Goal: Task Accomplishment & Management: Use online tool/utility

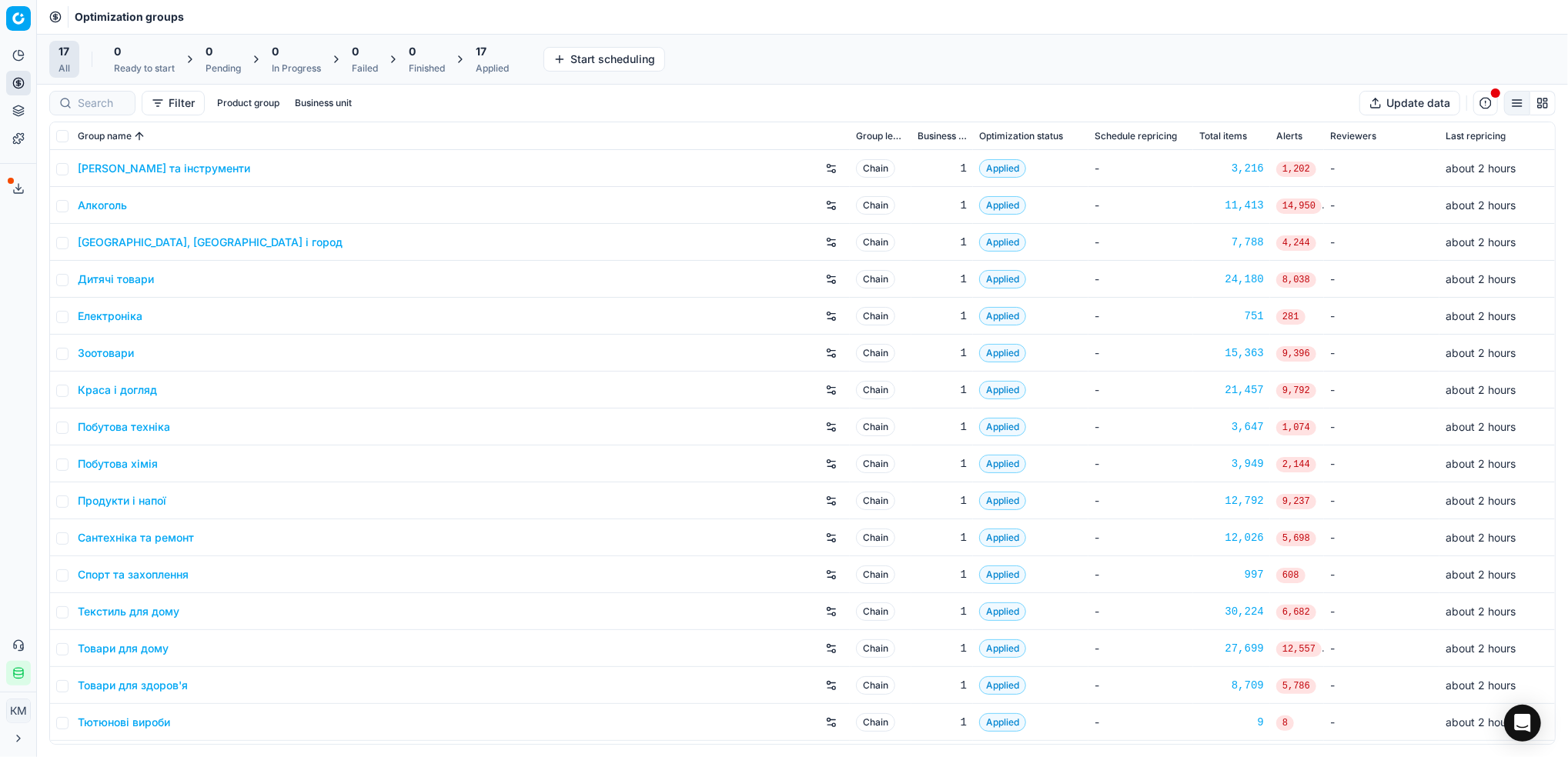
click at [110, 390] on link "Краса і догляд" at bounding box center [117, 390] width 79 height 16
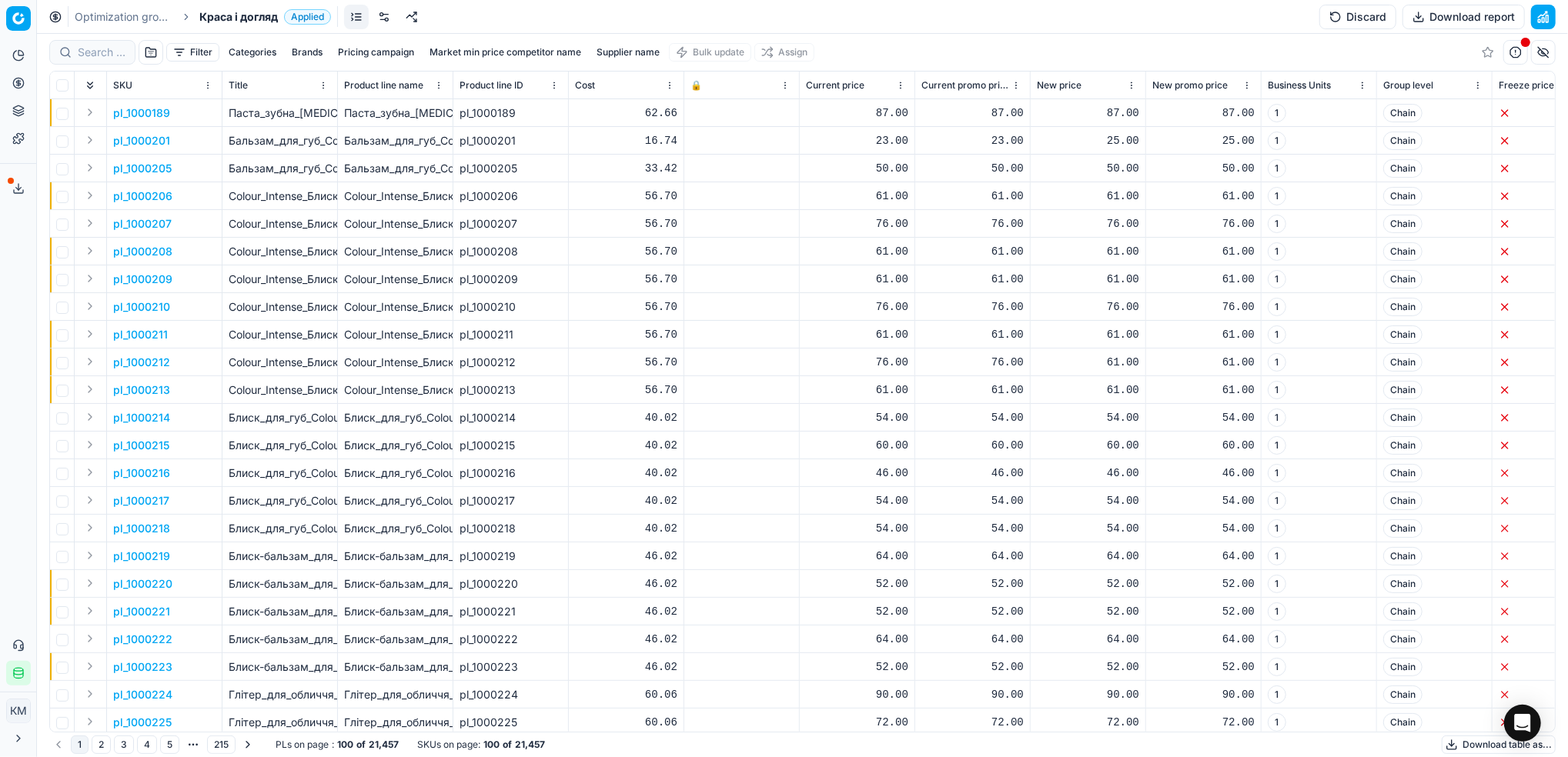
click at [619, 53] on button "Supplier name" at bounding box center [628, 52] width 76 height 18
click at [613, 101] on input at bounding box center [629, 109] width 168 height 23
type input "[PERSON_NAME]"
click at [682, 227] on button "Apply" at bounding box center [701, 236] width 37 height 18
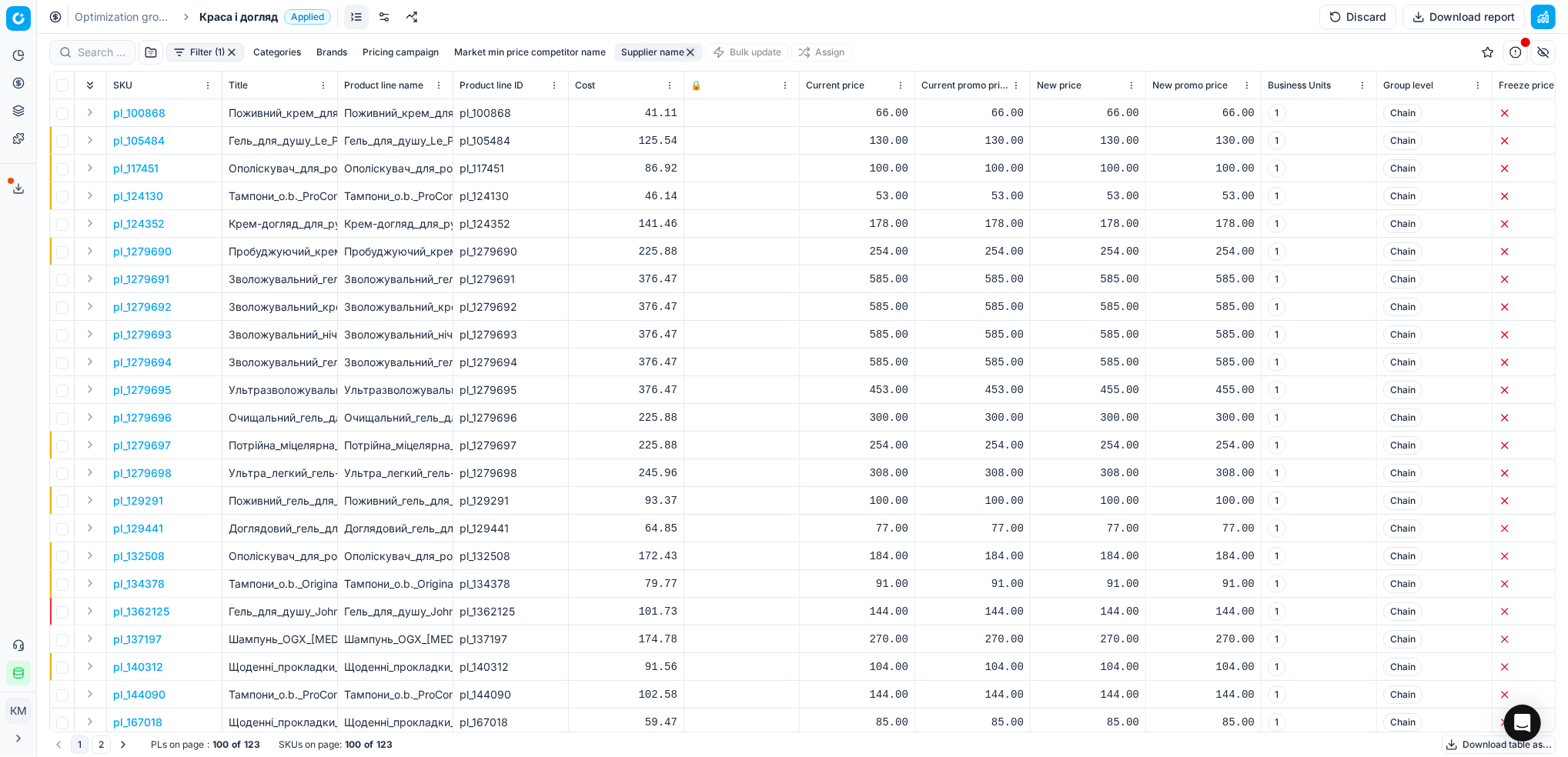
click at [656, 56] on button "Supplier name" at bounding box center [659, 52] width 88 height 18
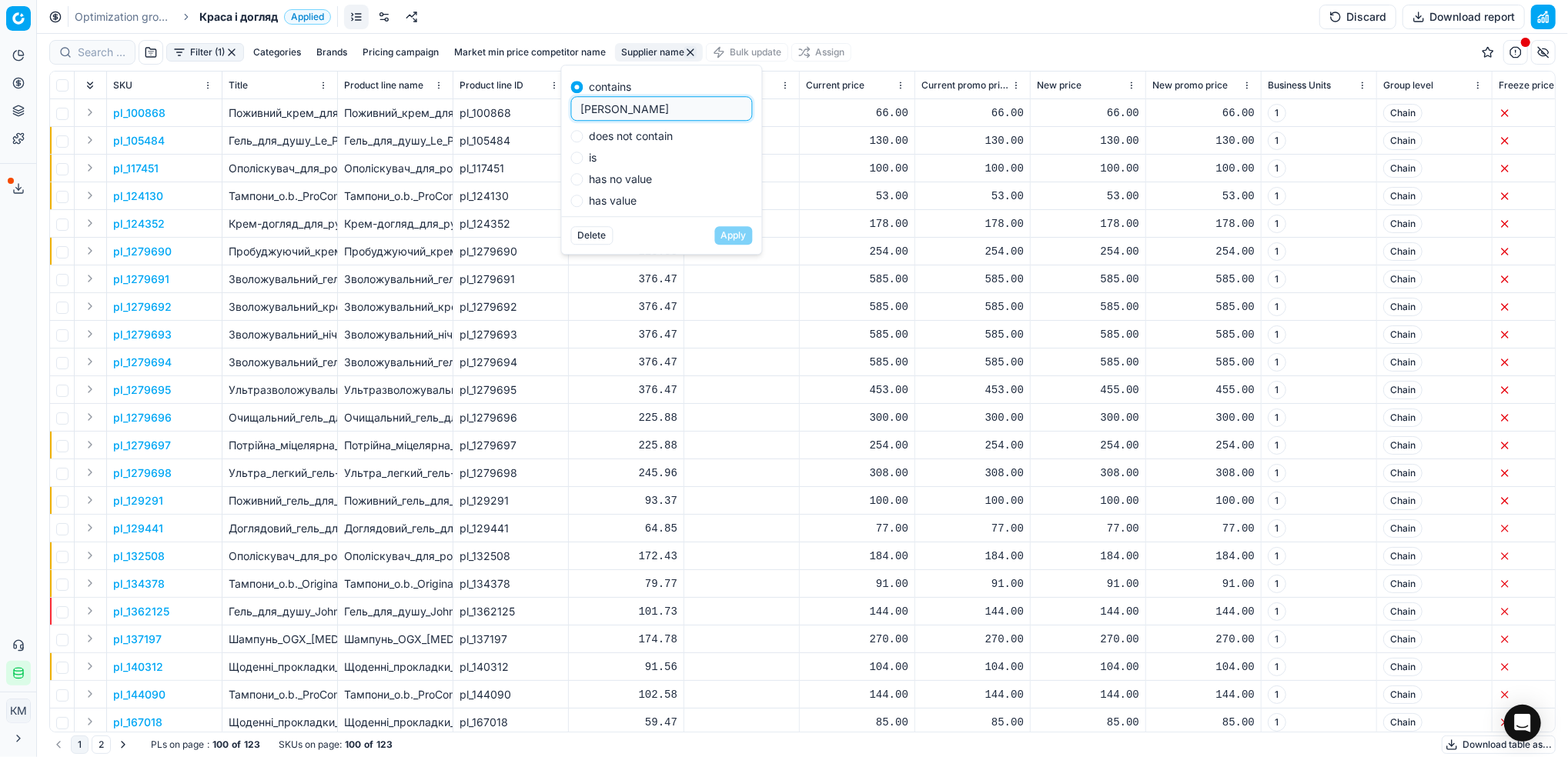
click at [798, 180] on td at bounding box center [741, 168] width 115 height 27
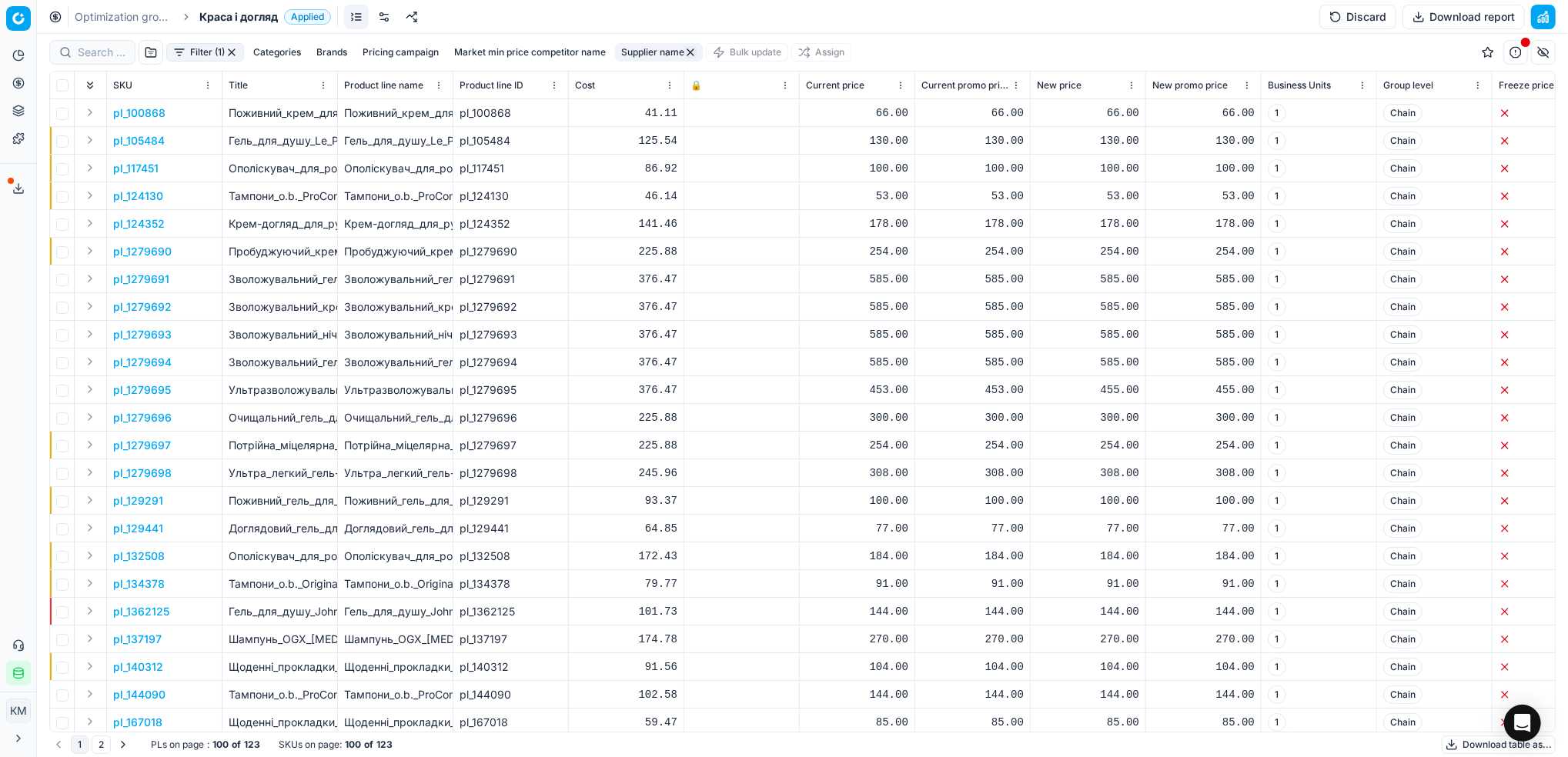
click at [1438, 14] on button "Download report" at bounding box center [1463, 17] width 122 height 25
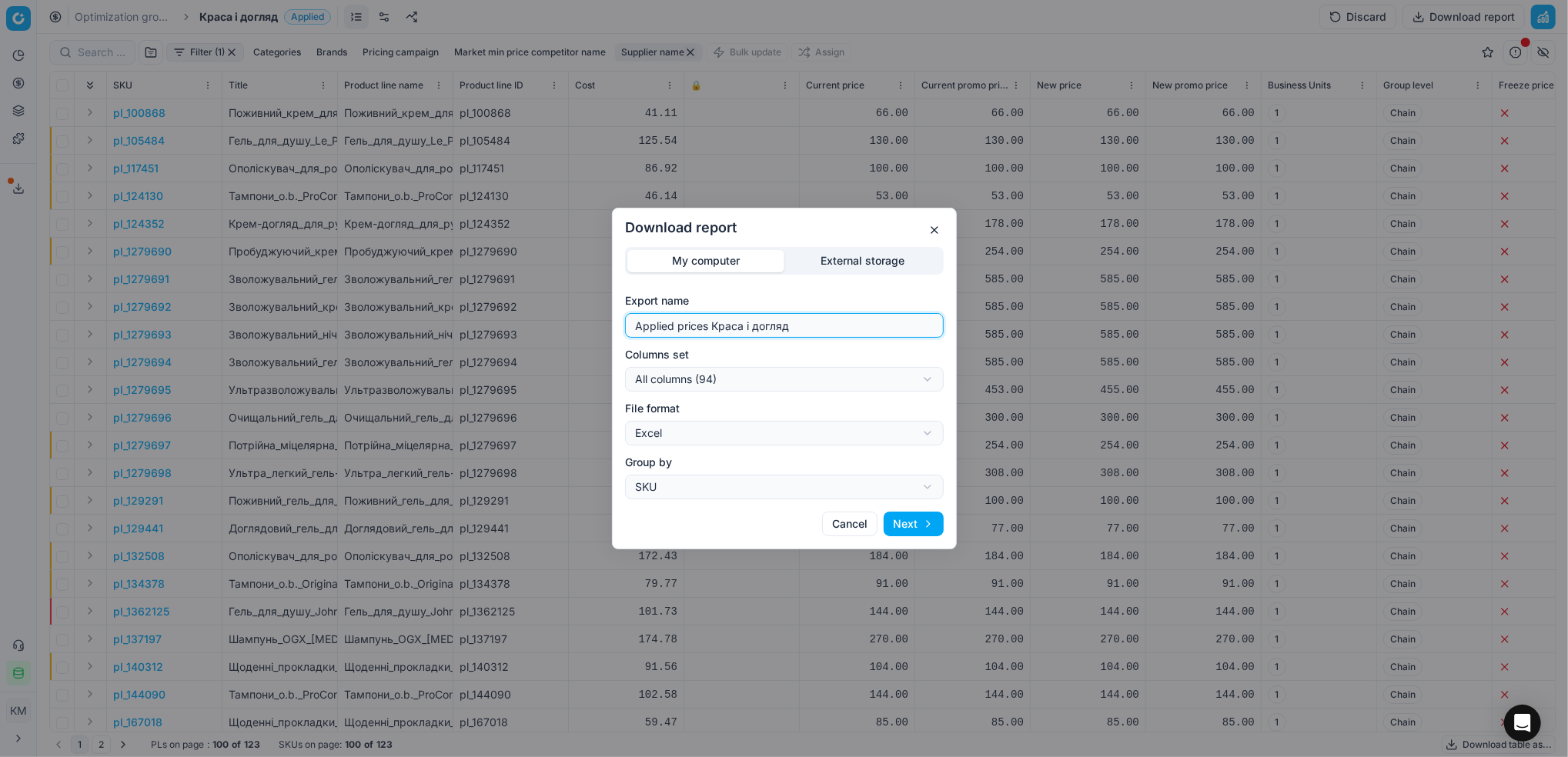
drag, startPoint x: 804, startPoint y: 330, endPoint x: 459, endPoint y: 314, distance: 345.4
click at [459, 314] on div "Download report My computer External storage Export name Applied prices Краса і…" at bounding box center [784, 378] width 1568 height 757
type input "ж"
type input "дж"
click at [919, 534] on button "Next" at bounding box center [913, 525] width 60 height 25
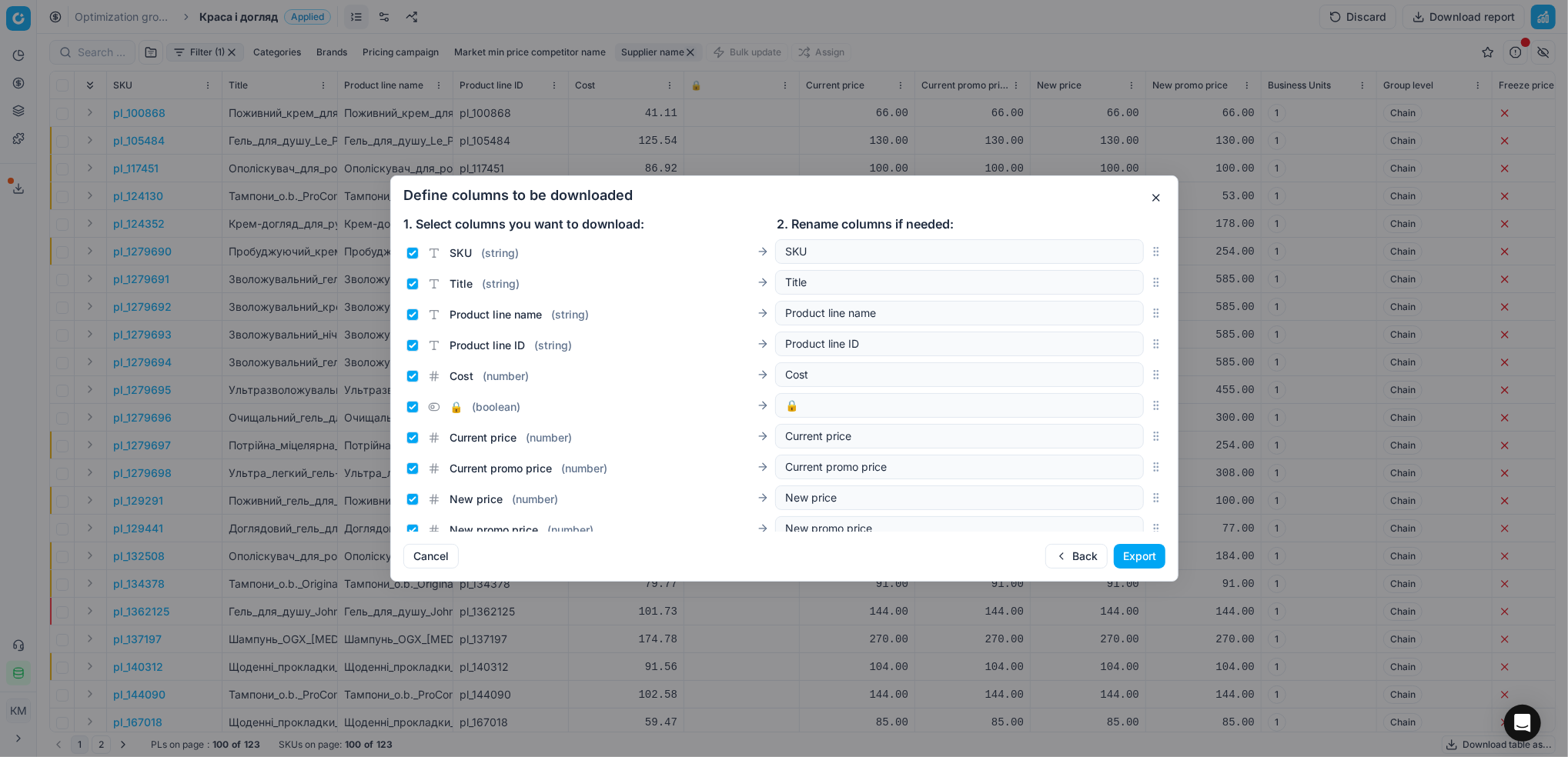
click at [1150, 569] on div "Back Export" at bounding box center [1105, 556] width 120 height 25
click at [1150, 553] on button "Export" at bounding box center [1140, 556] width 51 height 25
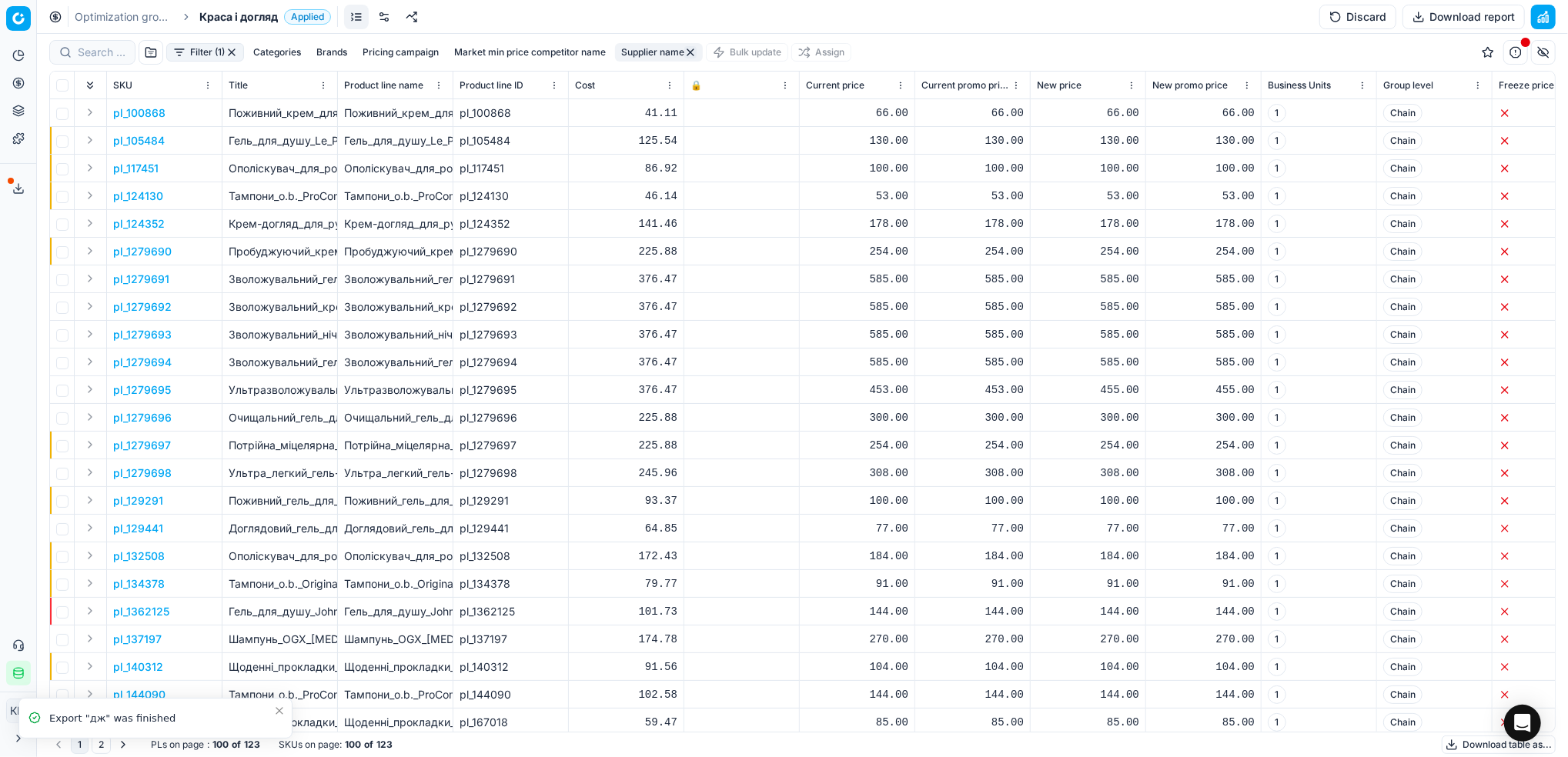
click at [138, 18] on link "Optimization groups" at bounding box center [124, 17] width 99 height 16
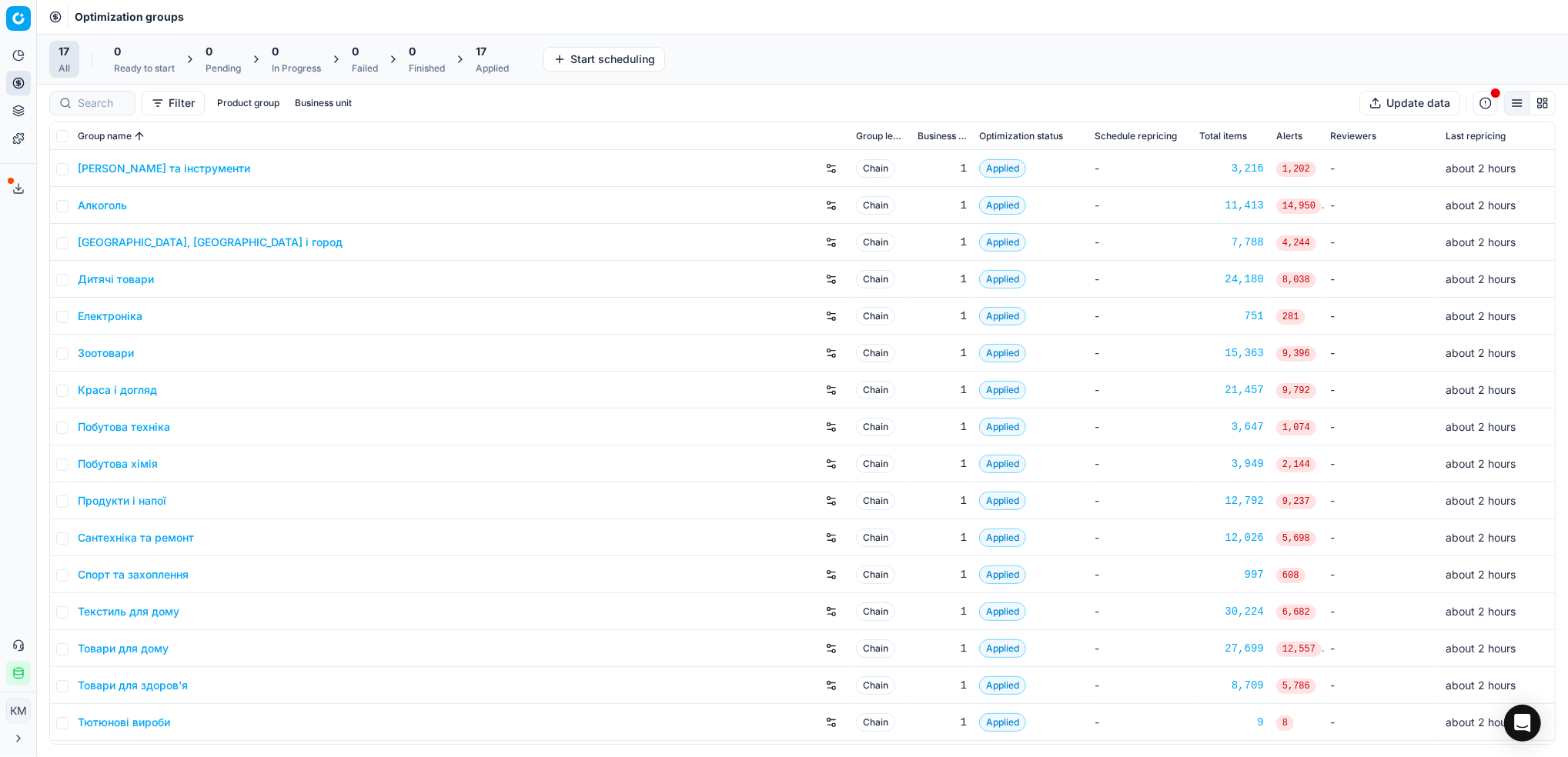
click at [150, 276] on link "Дитячі товари" at bounding box center [116, 279] width 76 height 16
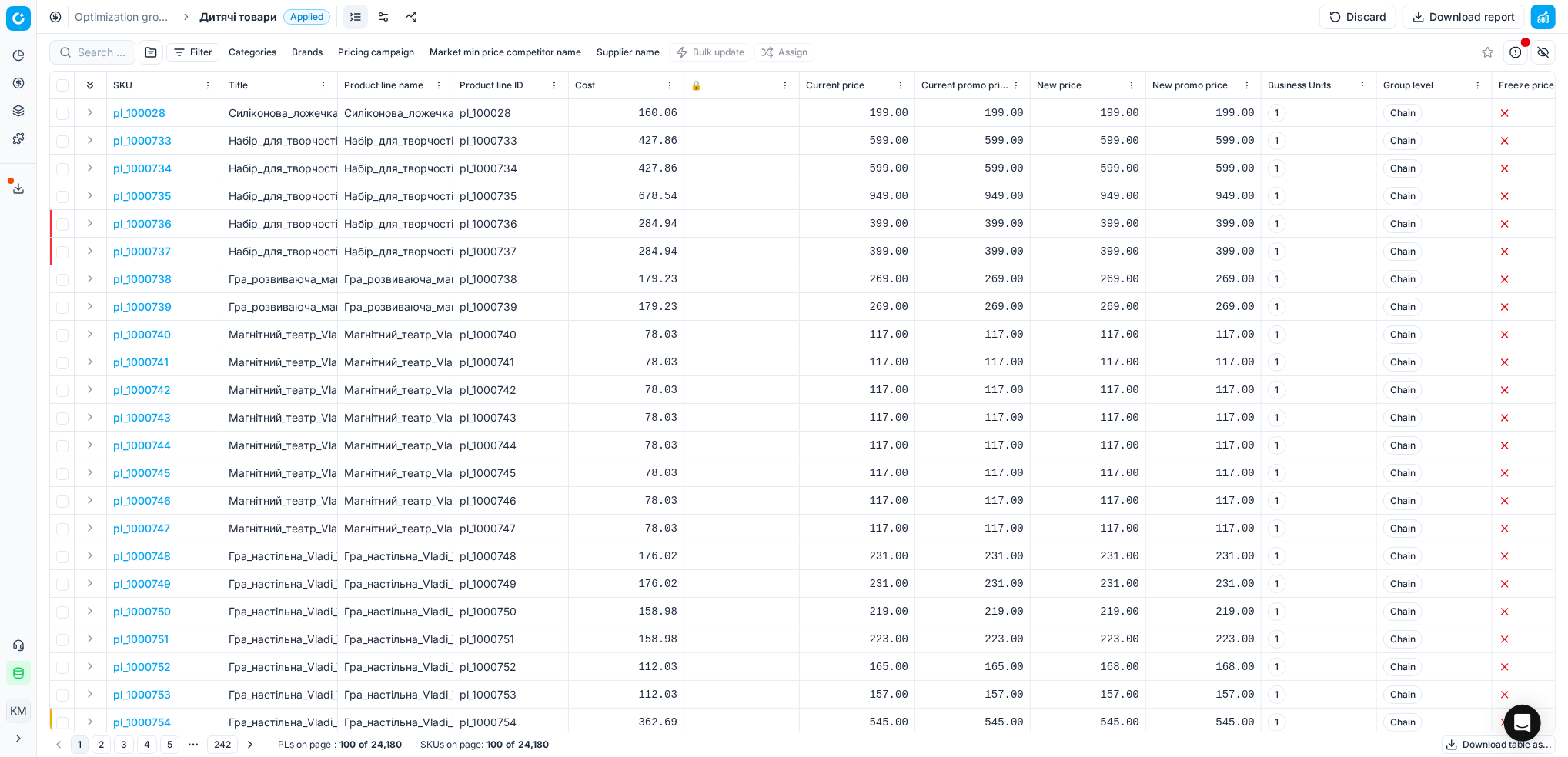
click at [623, 44] on button "Supplier name" at bounding box center [628, 52] width 76 height 18
click at [643, 110] on input at bounding box center [629, 109] width 168 height 23
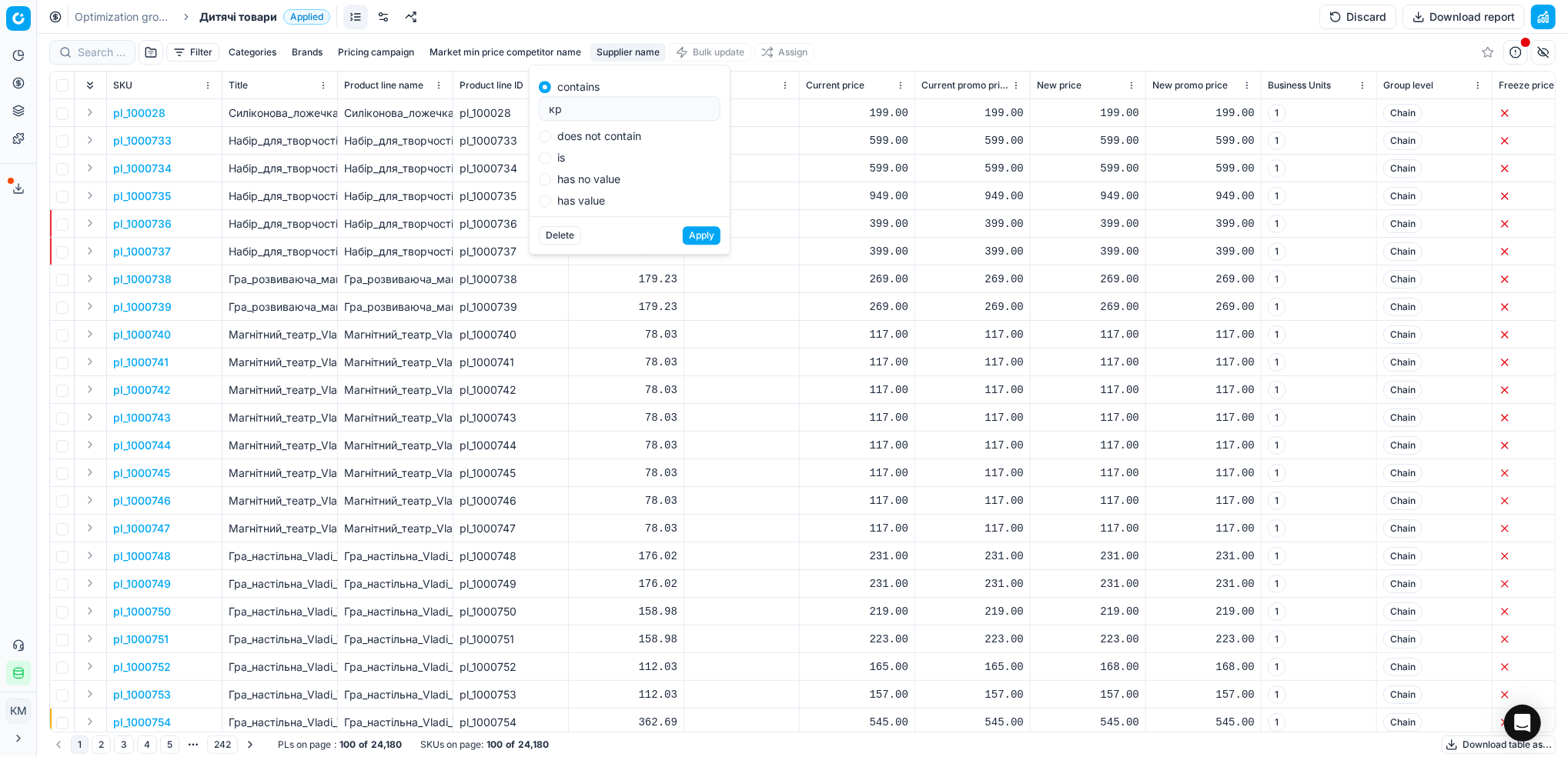
type input "к"
type input "л"
type input "[PERSON_NAME]"
click at [685, 237] on button "Apply" at bounding box center [701, 236] width 37 height 18
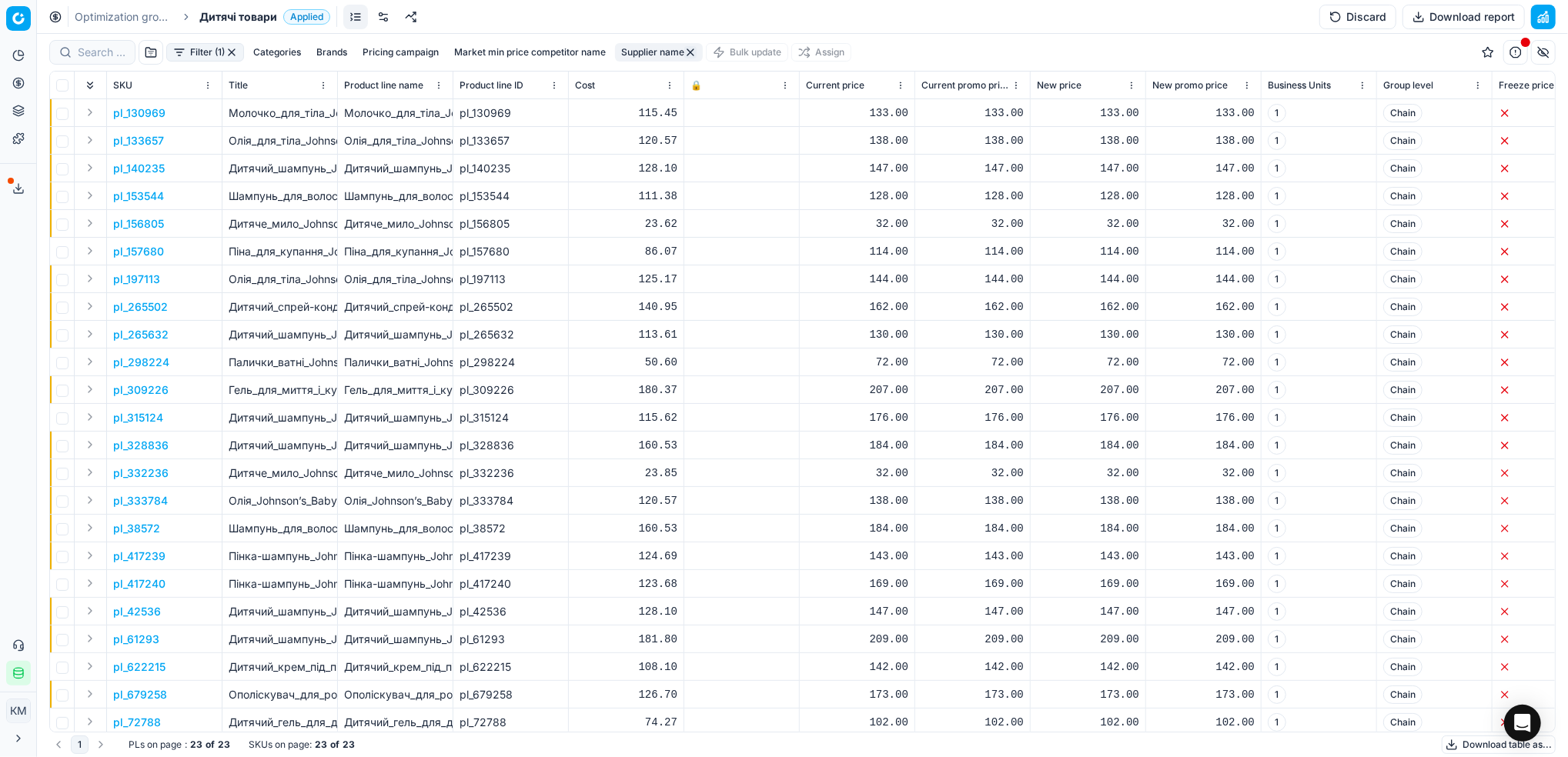
click at [1434, 17] on button "Download report" at bounding box center [1463, 17] width 122 height 25
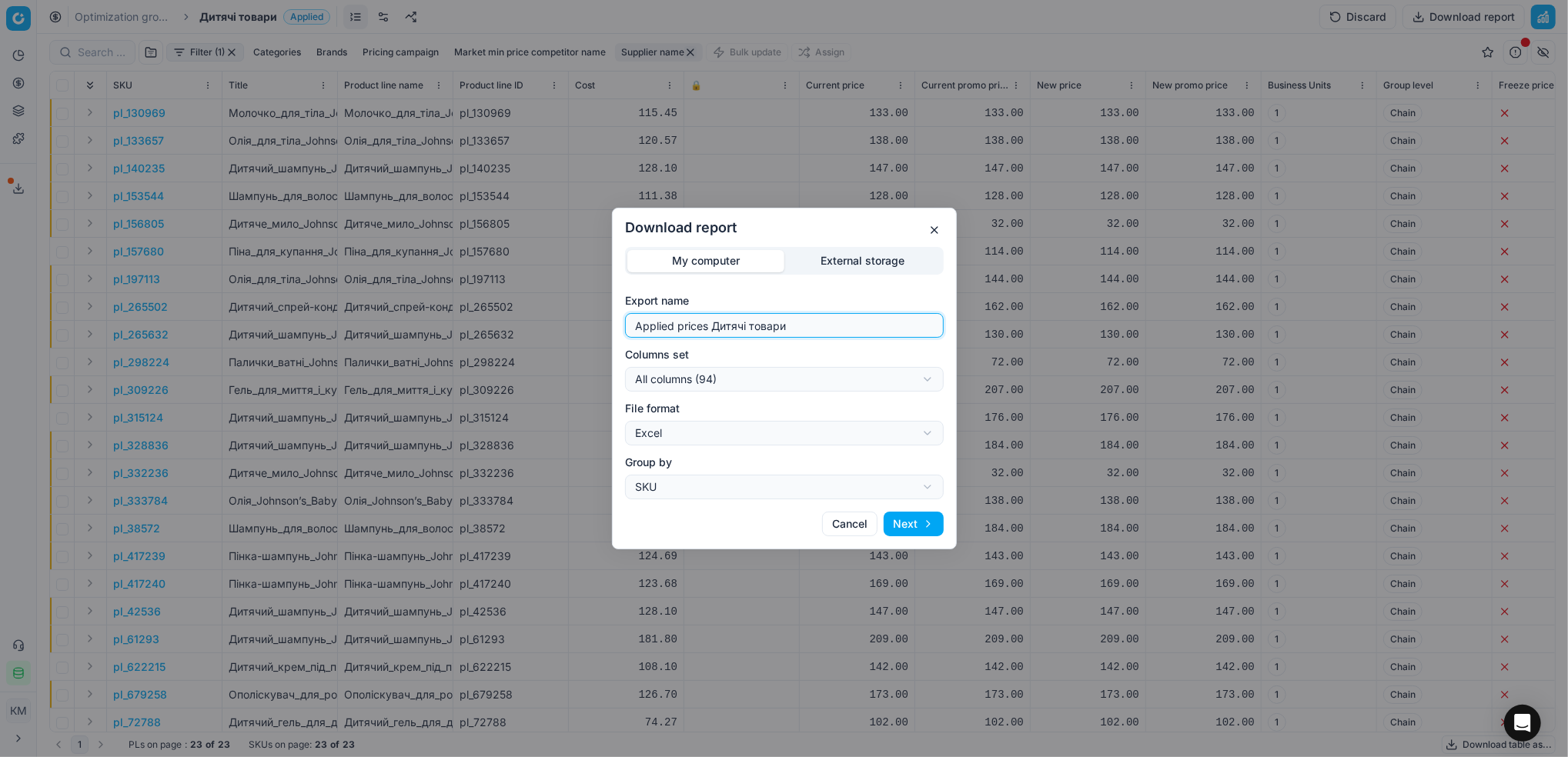
drag, startPoint x: 829, startPoint y: 329, endPoint x: 442, endPoint y: 306, distance: 387.7
click at [442, 306] on div "Download report My computer External storage Export name Applied prices Дитячі …" at bounding box center [784, 378] width 1568 height 757
type input "дж дт"
click at [932, 532] on button "Next" at bounding box center [913, 525] width 60 height 25
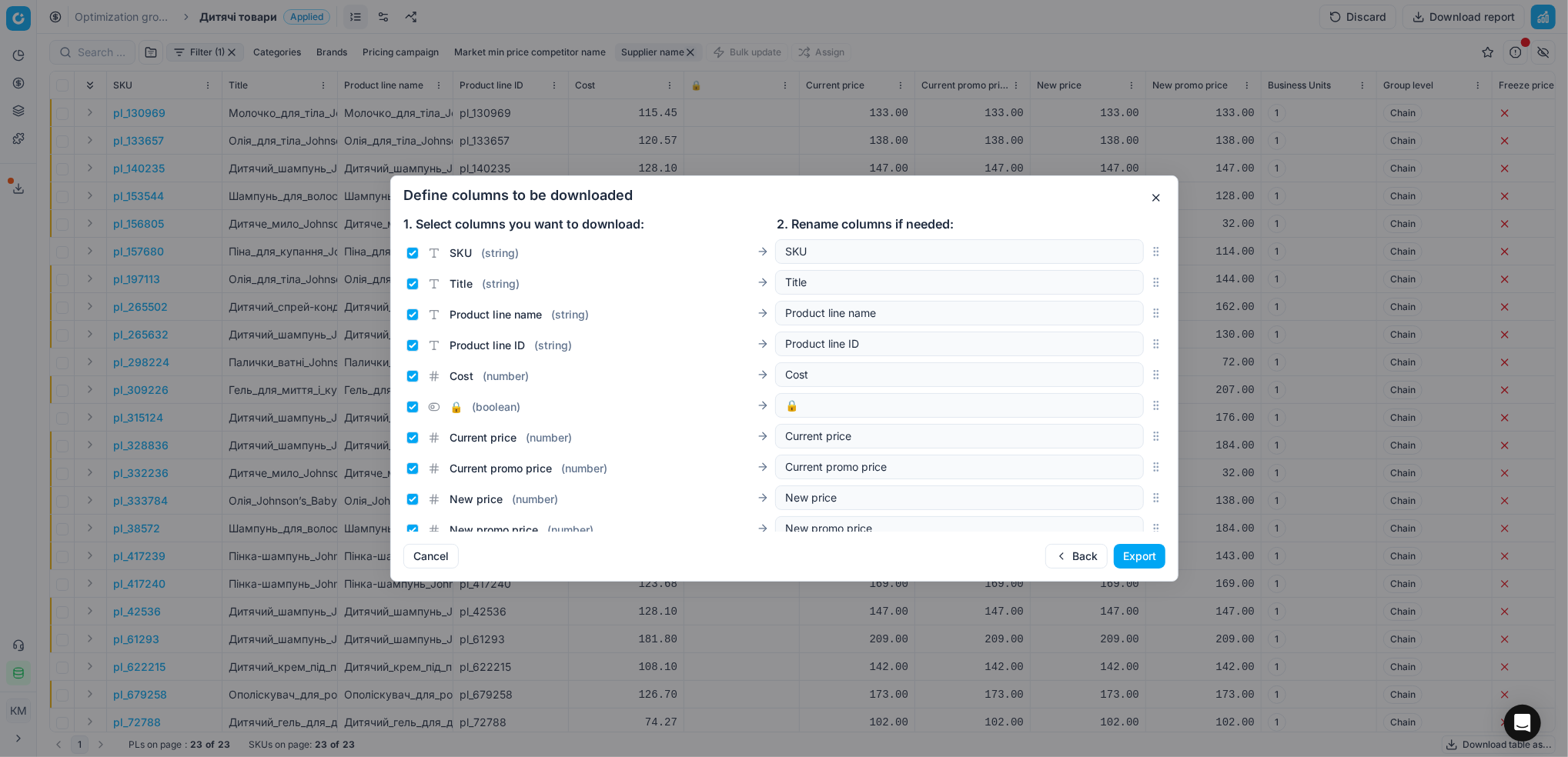
click at [1138, 560] on button "Export" at bounding box center [1140, 556] width 51 height 25
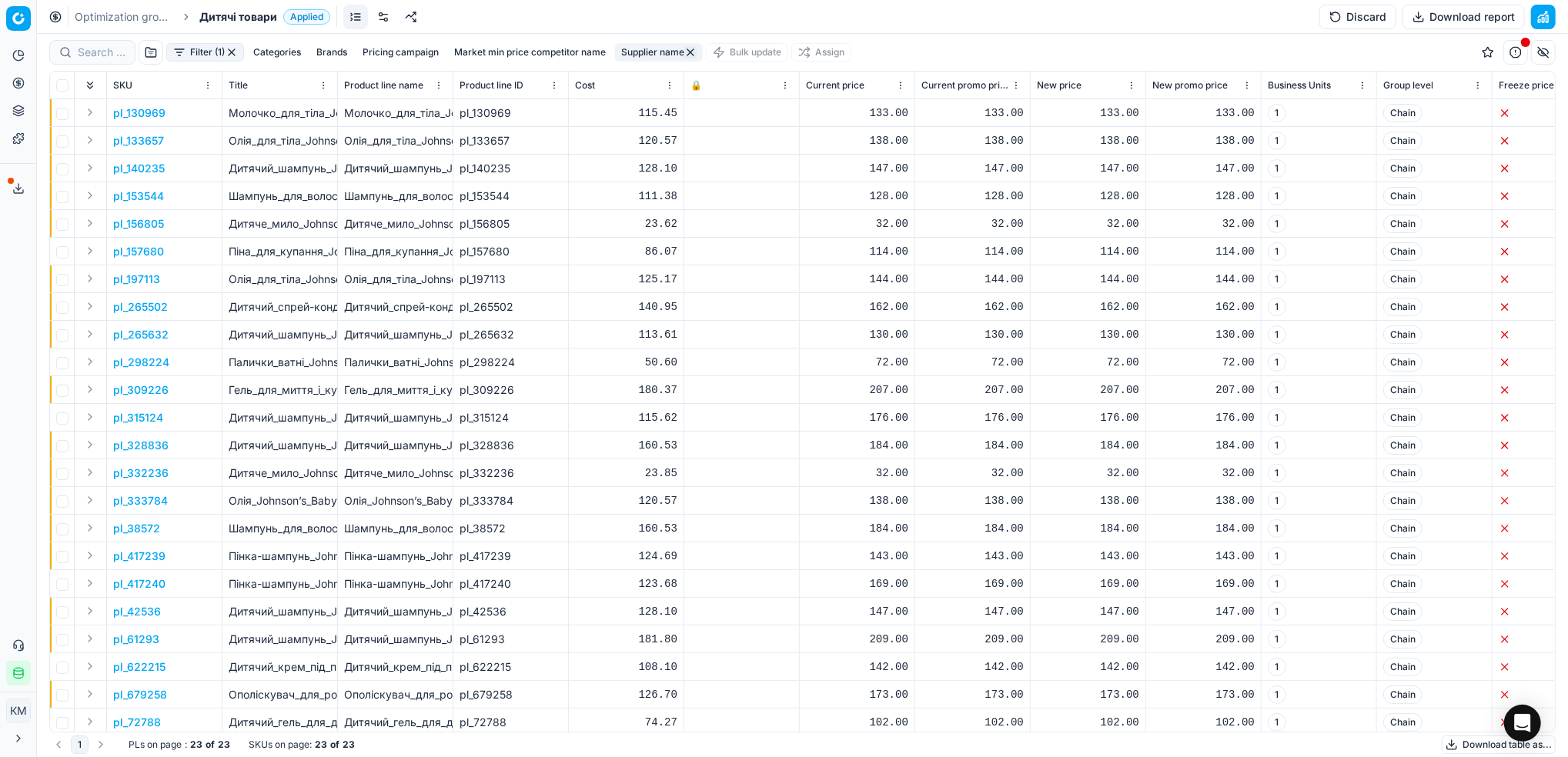
click at [14, 192] on icon at bounding box center [18, 192] width 9 height 3
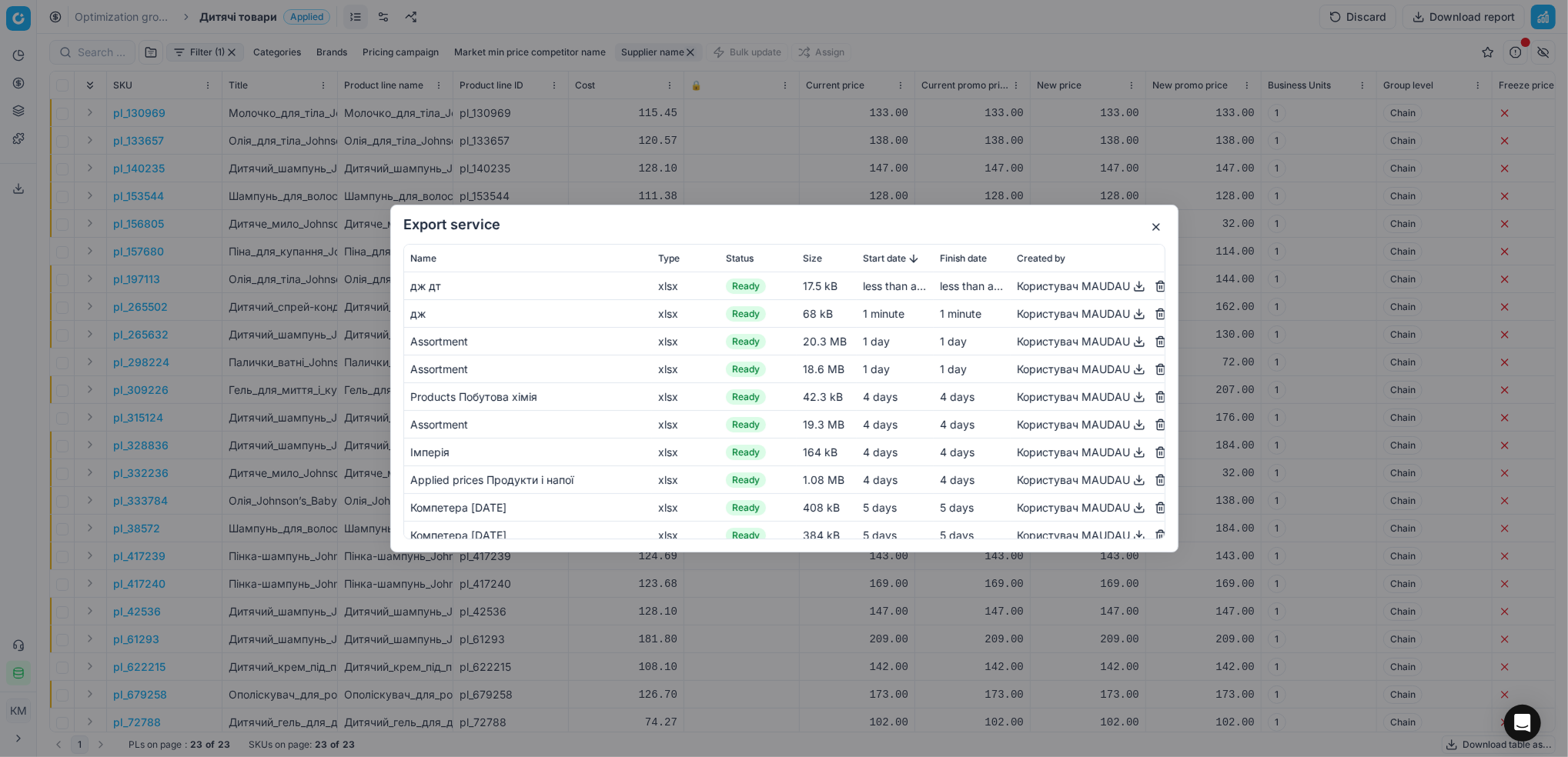
drag, startPoint x: 1122, startPoint y: 287, endPoint x: 1123, endPoint y: 295, distance: 8.1
click at [1130, 287] on button "button" at bounding box center [1139, 286] width 18 height 18
click at [1130, 316] on button "button" at bounding box center [1139, 314] width 18 height 18
